Goal: Information Seeking & Learning: Learn about a topic

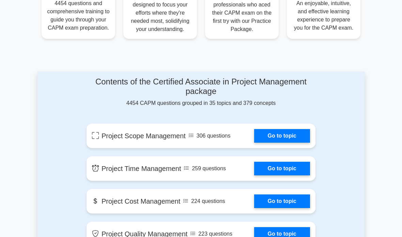
scroll to position [305, 0]
click at [287, 138] on link "Go to topic" at bounding box center [282, 136] width 56 height 14
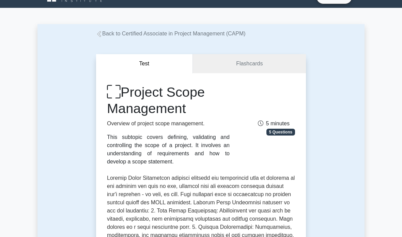
scroll to position [11, 0]
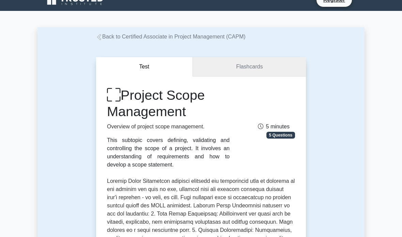
click at [263, 69] on link "Flashcards" at bounding box center [249, 66] width 113 height 19
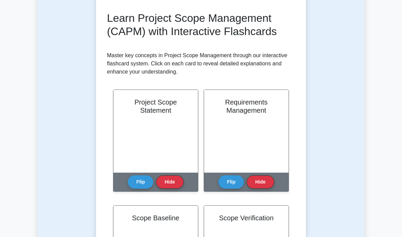
scroll to position [92, 0]
click at [146, 189] on button "Flip" at bounding box center [141, 181] width 26 height 13
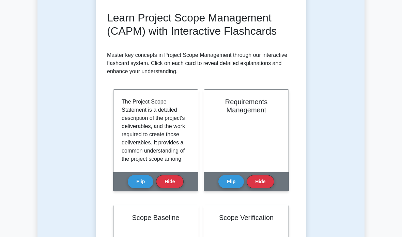
click at [143, 188] on button "Flip" at bounding box center [141, 181] width 26 height 13
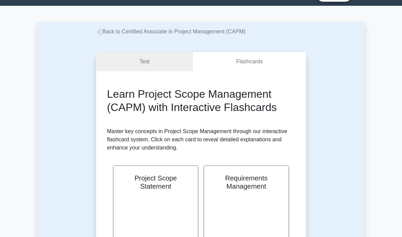
scroll to position [20, 0]
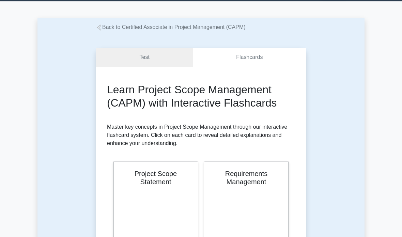
click at [170, 59] on link "Test" at bounding box center [144, 57] width 97 height 19
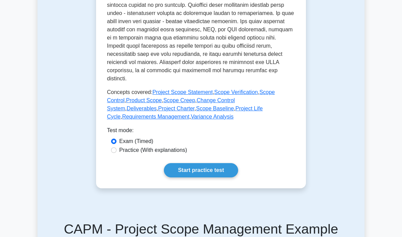
scroll to position [333, 0]
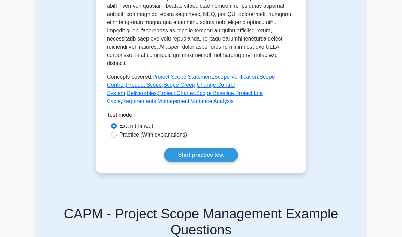
click at [176, 139] on label "Practice (With explanations)" at bounding box center [153, 135] width 68 height 8
click at [117, 138] on input "Practice (With explanations)" at bounding box center [113, 134] width 5 height 5
radio input "true"
click at [201, 162] on link "Start practice test" at bounding box center [201, 155] width 74 height 14
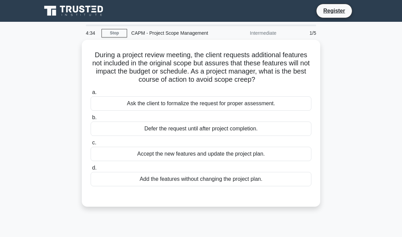
click at [265, 108] on div "Ask the client to formalize the request for proper assessment." at bounding box center [201, 103] width 221 height 14
click at [91, 95] on input "a. Ask the client to formalize the request for proper assessment." at bounding box center [91, 92] width 0 height 4
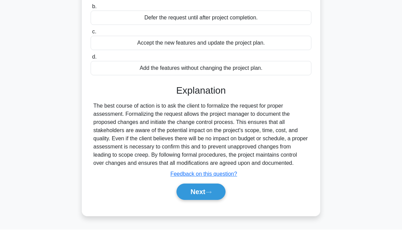
scroll to position [104, 0]
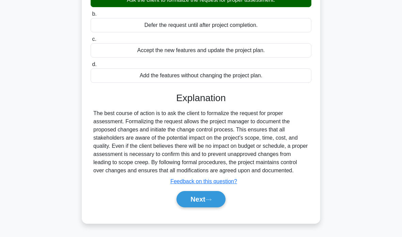
click at [213, 208] on button "Next" at bounding box center [201, 199] width 49 height 16
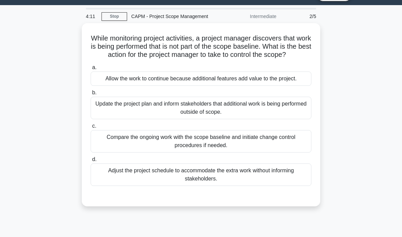
scroll to position [16, 0]
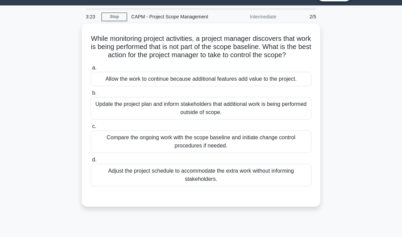
click at [251, 153] on div "Compare the ongoing work with the scope baseline and initiate change control pr…" at bounding box center [201, 142] width 221 height 22
click at [91, 129] on input "c. Compare the ongoing work with the scope baseline and initiate change control…" at bounding box center [91, 126] width 0 height 4
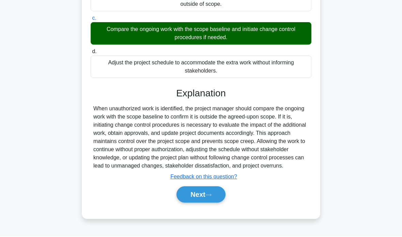
scroll to position [123, 0]
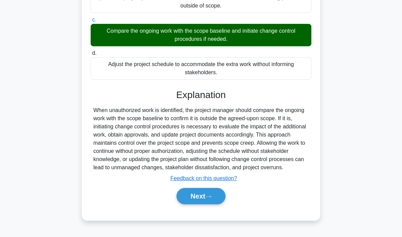
click at [216, 204] on button "Next" at bounding box center [201, 196] width 49 height 16
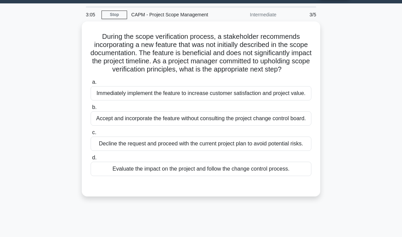
scroll to position [18, 0]
click at [237, 176] on div "Evaluate the impact on the project and follow the change control process." at bounding box center [201, 169] width 221 height 14
click at [91, 160] on input "d. Evaluate the impact on the project and follow the change control process." at bounding box center [91, 158] width 0 height 4
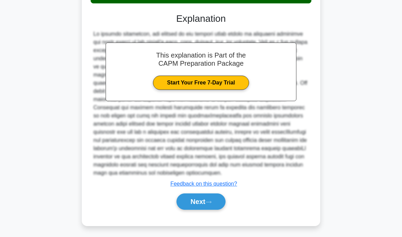
click at [215, 210] on button "Next" at bounding box center [201, 202] width 49 height 16
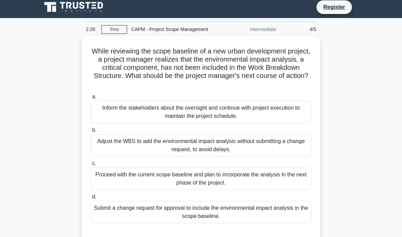
scroll to position [0, 0]
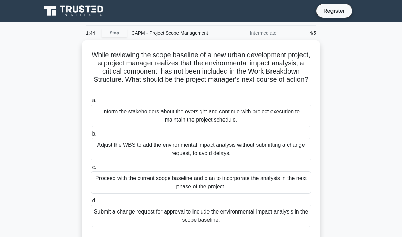
click at [217, 222] on div "Submit a change request for approval to include the environmental impact analys…" at bounding box center [201, 216] width 221 height 22
click at [91, 203] on input "d. Submit a change request for approval to include the environmental impact ana…" at bounding box center [91, 201] width 0 height 4
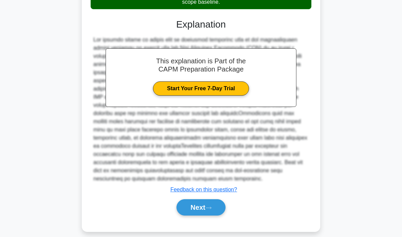
scroll to position [221, 0]
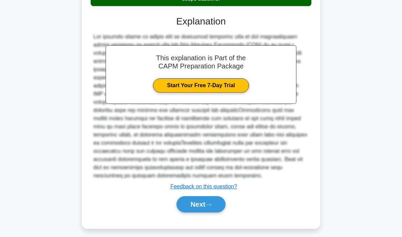
click at [208, 213] on button "Next" at bounding box center [201, 204] width 49 height 16
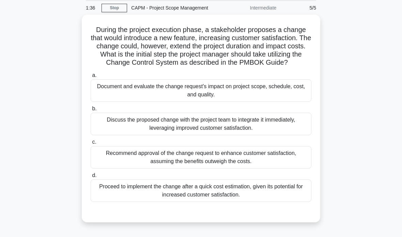
scroll to position [28, 0]
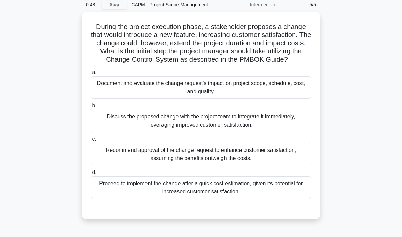
click at [262, 97] on div "Document and evaluate the change request's impact on project scope, schedule, c…" at bounding box center [201, 87] width 221 height 22
click at [91, 75] on input "a. Document and evaluate the change request's impact on project scope, schedule…" at bounding box center [91, 72] width 0 height 4
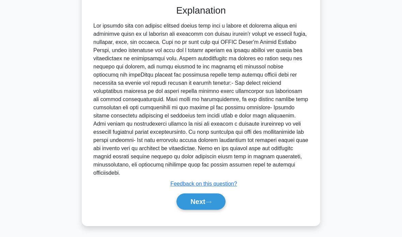
scroll to position [237, 0]
click at [217, 210] on button "Next" at bounding box center [201, 202] width 49 height 16
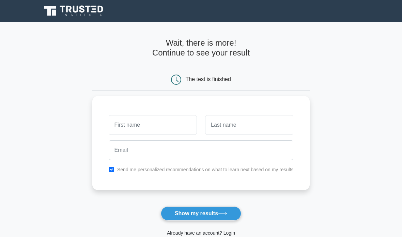
click at [109, 167] on input "checkbox" at bounding box center [111, 169] width 5 height 5
checkbox input "false"
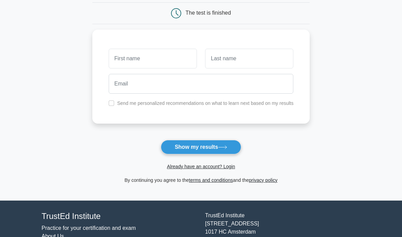
scroll to position [67, 0]
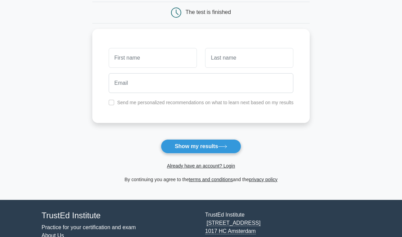
click at [227, 146] on icon at bounding box center [222, 147] width 9 height 4
type input "Pc"
click at [310, 68] on div "Pc Send me personalized recommendations on what to learn next based on my resul…" at bounding box center [201, 76] width 218 height 94
click at [234, 148] on button "Show my results" at bounding box center [201, 146] width 80 height 14
type input "Nin"
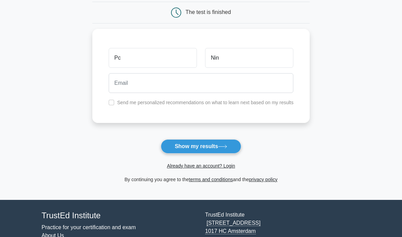
click at [347, 74] on main "Wait, there is more! Continue to see your result The test is finished Pc Nin" at bounding box center [201, 77] width 402 height 245
click at [226, 142] on button "Show my results" at bounding box center [201, 146] width 80 height 14
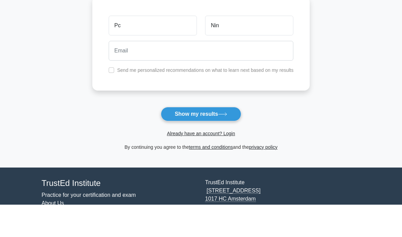
click at [363, 45] on main "Wait, there is more! Continue to see your result The test is finished Pc Nin" at bounding box center [201, 77] width 402 height 245
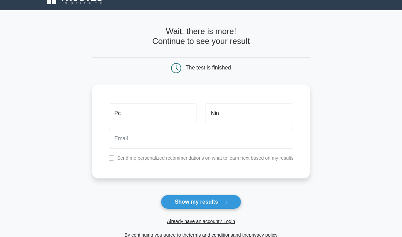
scroll to position [0, 0]
